Goal: Task Accomplishment & Management: Use online tool/utility

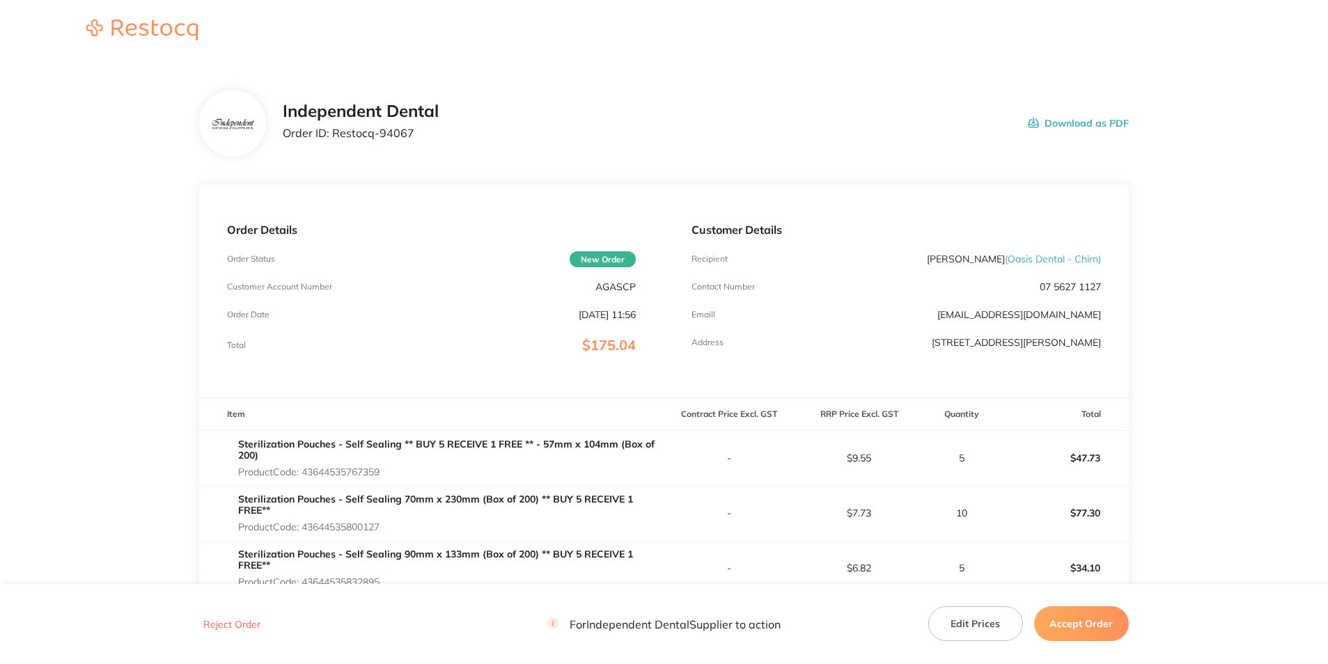
click at [1062, 122] on button "Download as PDF" at bounding box center [1078, 123] width 101 height 43
click at [1084, 620] on button "Accept Order" at bounding box center [1081, 623] width 95 height 35
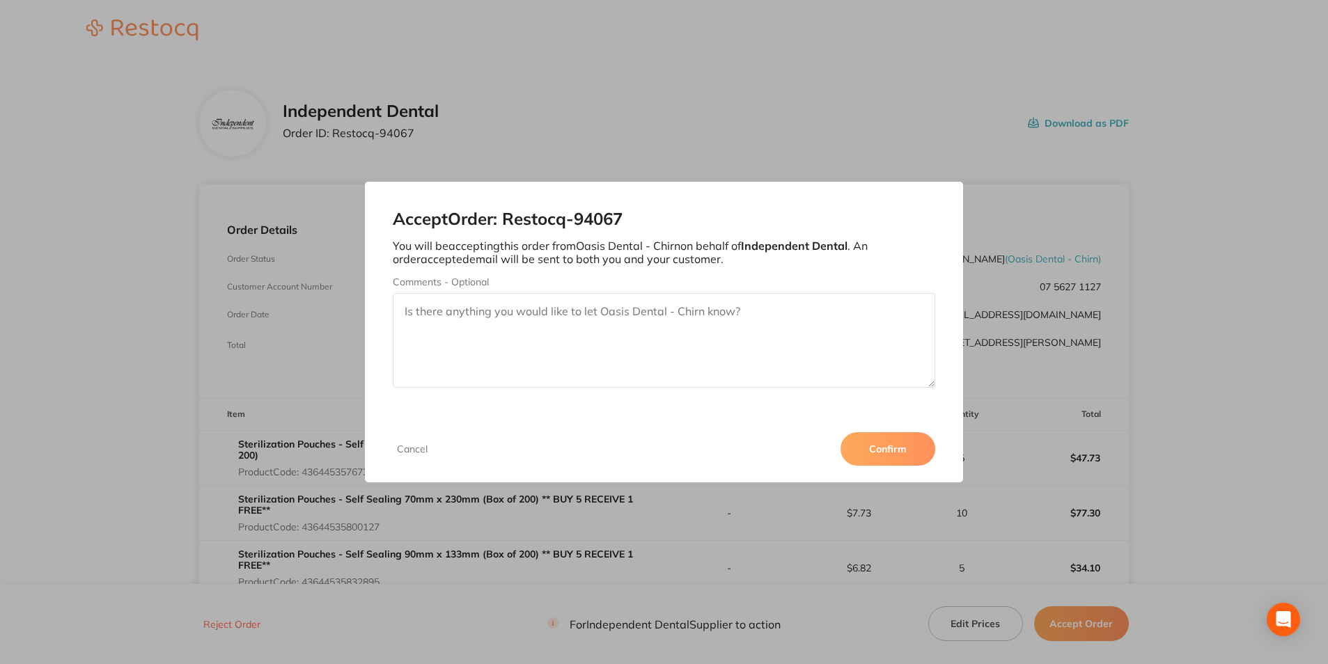
click at [884, 450] on button "Confirm" at bounding box center [887, 448] width 95 height 33
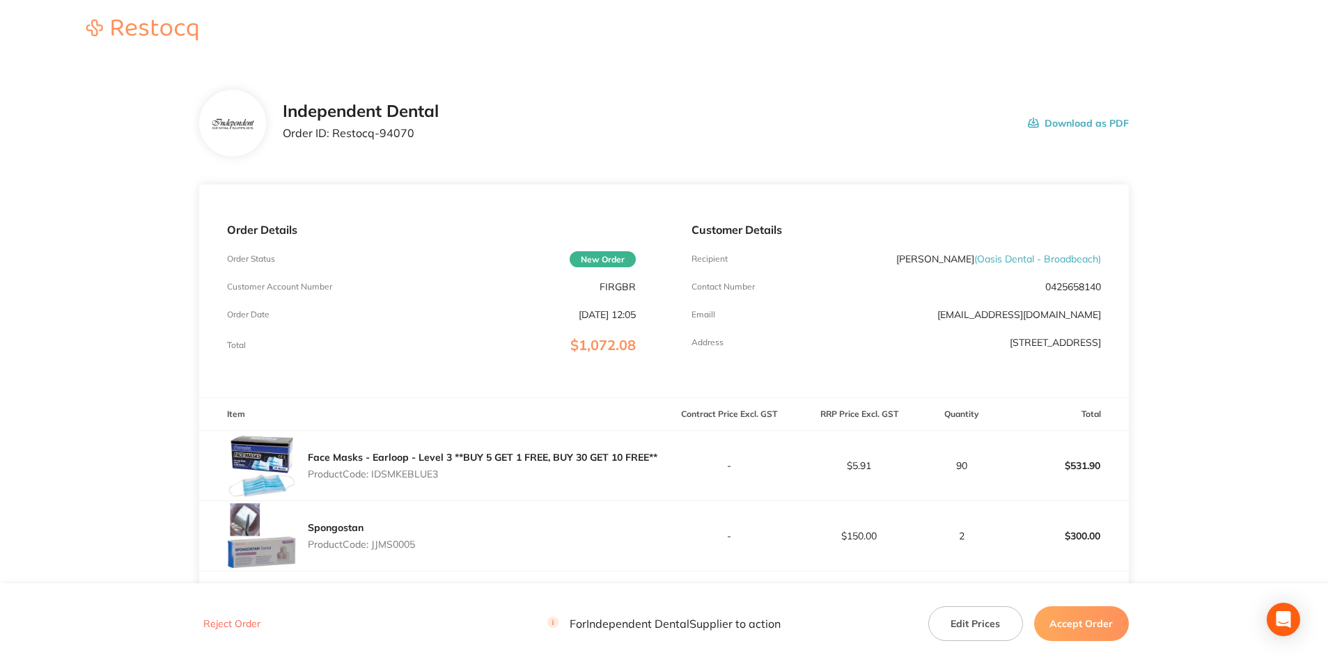
click at [1064, 123] on button "Download as PDF" at bounding box center [1078, 123] width 101 height 43
click at [1099, 618] on button "Accept Order" at bounding box center [1081, 623] width 95 height 35
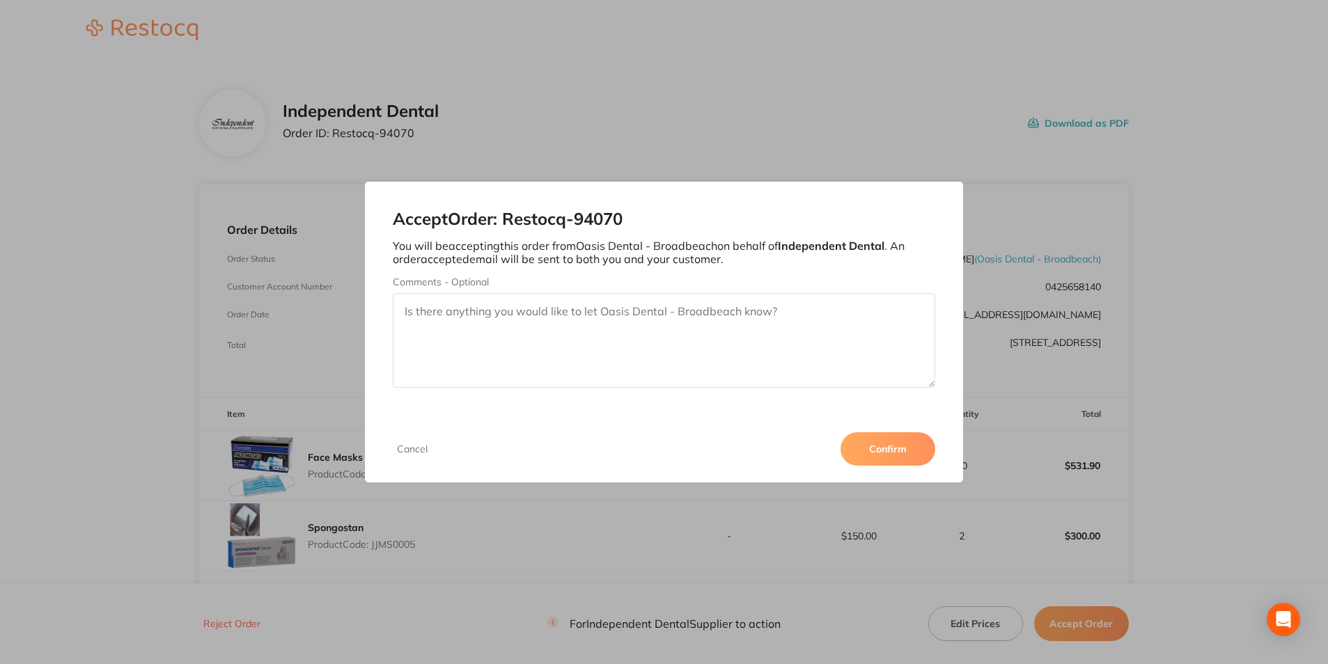
click at [895, 437] on button "Confirm" at bounding box center [887, 448] width 95 height 33
